Goal: Task Accomplishment & Management: Manage account settings

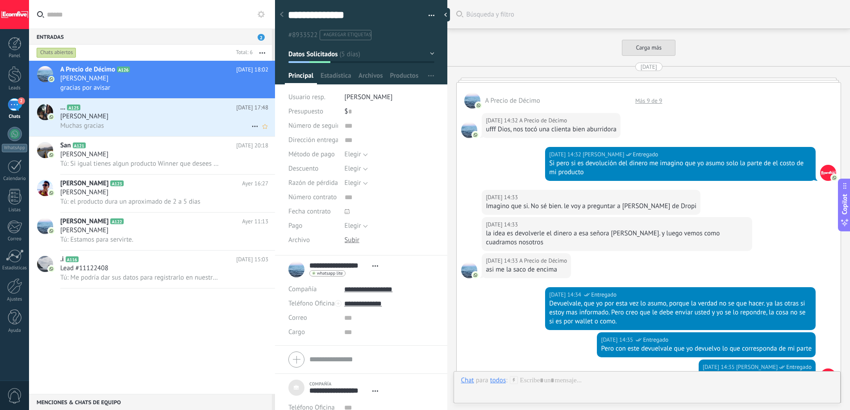
scroll to position [1517, 0]
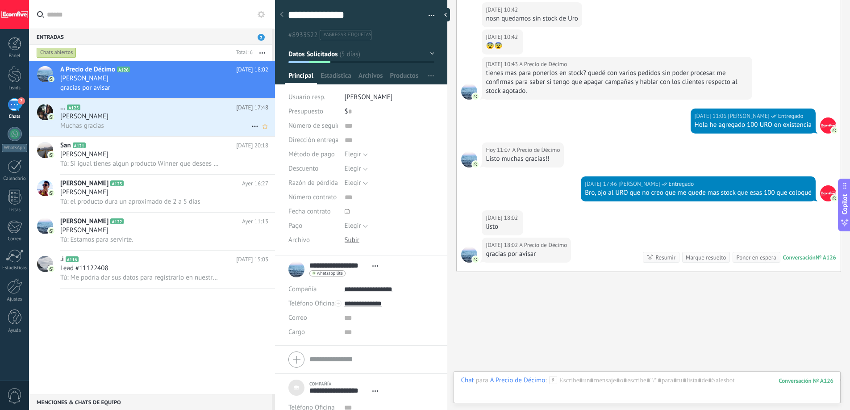
click at [156, 120] on div "[PERSON_NAME]" at bounding box center [164, 116] width 208 height 9
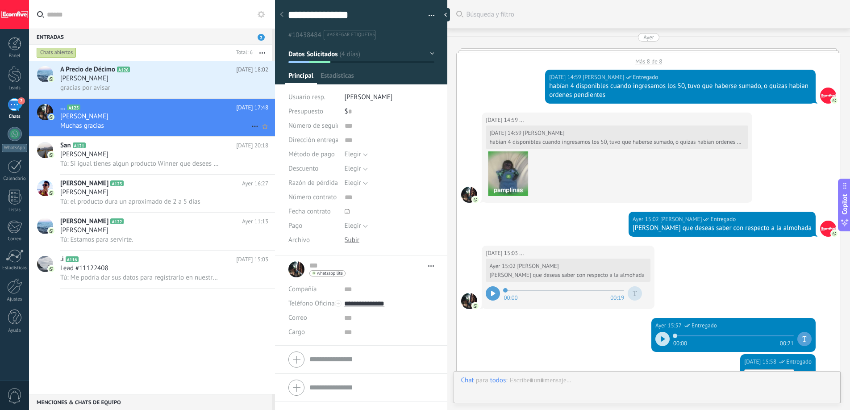
type textarea "**********"
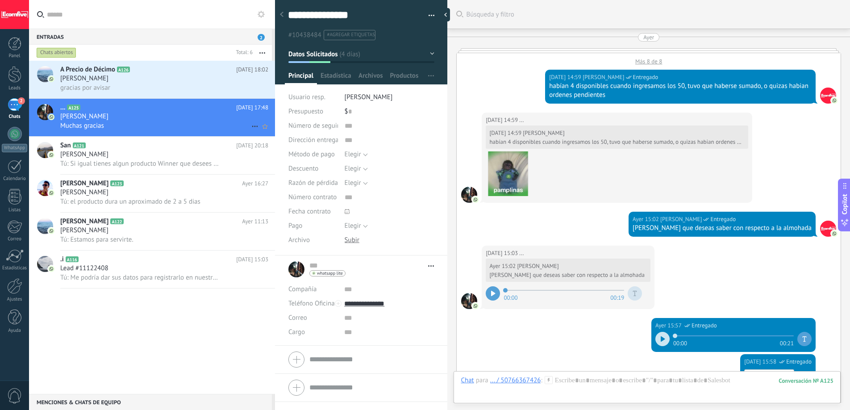
scroll to position [1009, 0]
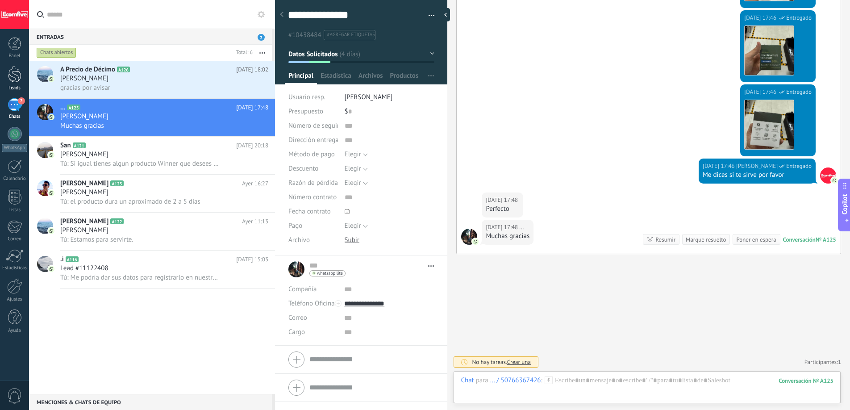
click at [10, 75] on div at bounding box center [14, 74] width 13 height 17
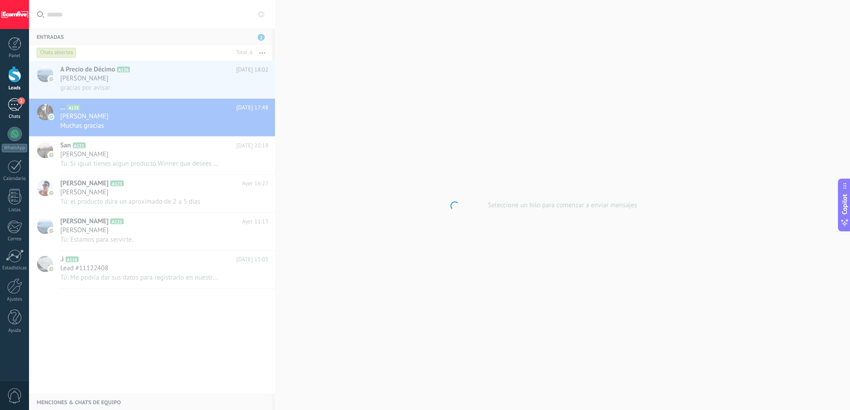
click at [16, 105] on div "2" at bounding box center [15, 104] width 14 height 13
